Goal: Task Accomplishment & Management: Manage account settings

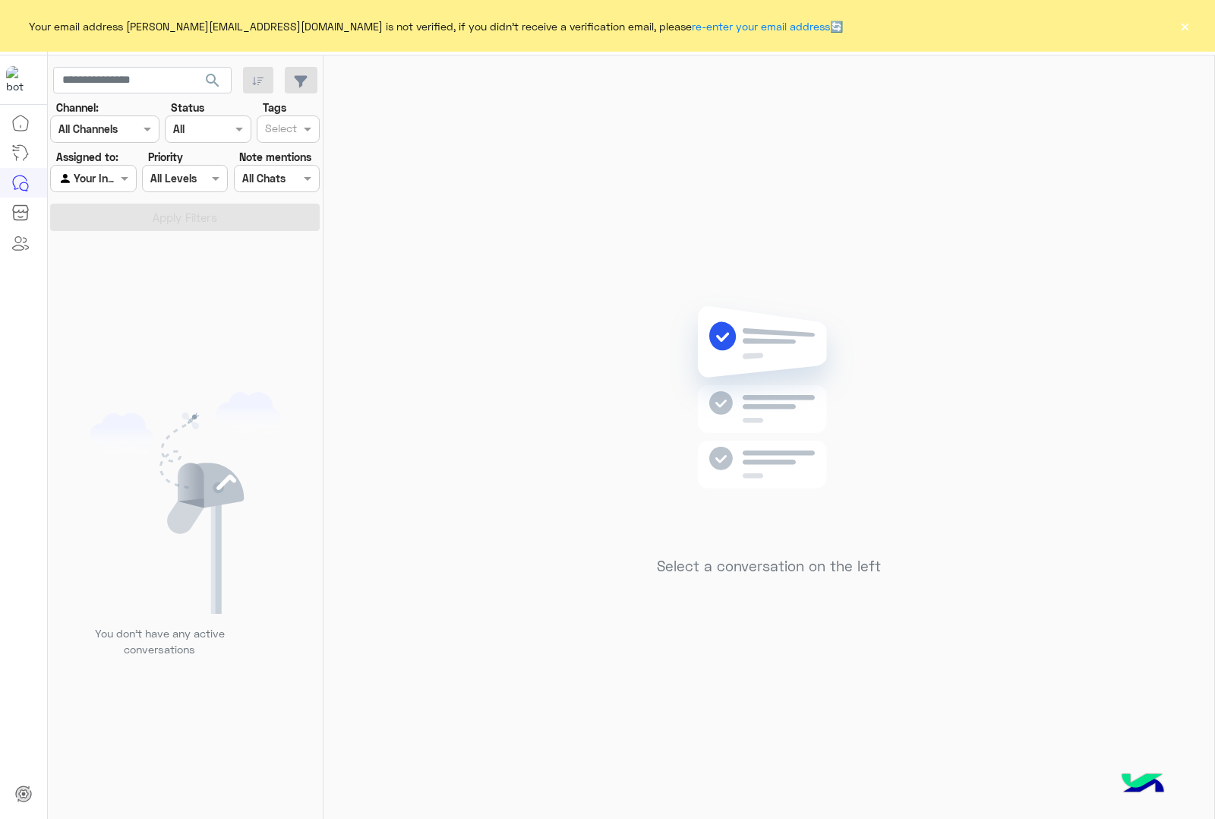
click at [1187, 21] on button "×" at bounding box center [1184, 25] width 15 height 15
click at [1189, 23] on button "×" at bounding box center [1184, 25] width 15 height 15
